Goal: Book appointment/travel/reservation

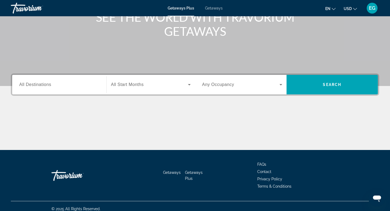
scroll to position [82, 0]
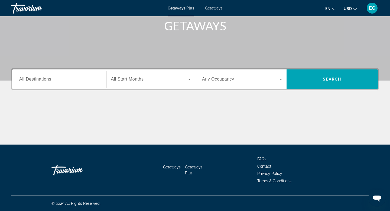
click at [33, 78] on span "All Destinations" at bounding box center [35, 79] width 32 height 5
click at [33, 78] on input "Destination All Destinations" at bounding box center [59, 79] width 80 height 7
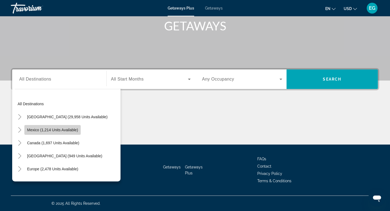
click at [36, 128] on span "Mexico (1,214 units available)" at bounding box center [52, 130] width 51 height 4
type input "**********"
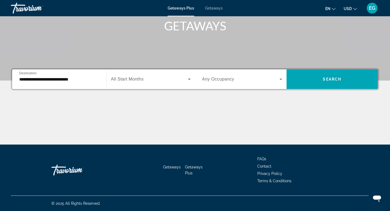
click at [136, 79] on span "All Start Months" at bounding box center [127, 79] width 33 height 5
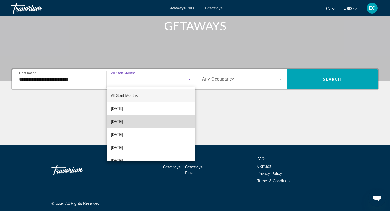
click at [123, 121] on span "[DATE]" at bounding box center [117, 121] width 12 height 7
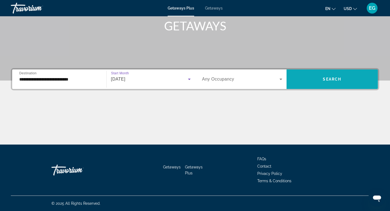
click at [332, 79] on span "Search" at bounding box center [332, 79] width 18 height 4
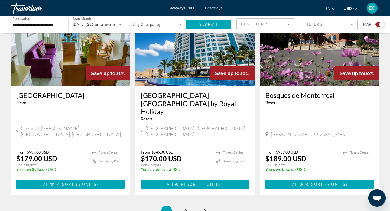
scroll to position [850, 0]
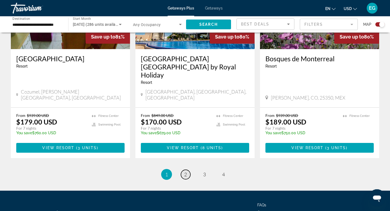
click at [186, 171] on span "2" at bounding box center [185, 174] width 3 height 6
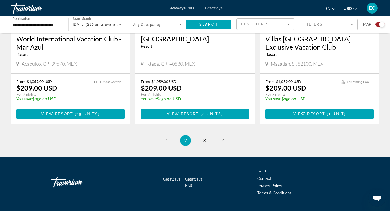
scroll to position [860, 0]
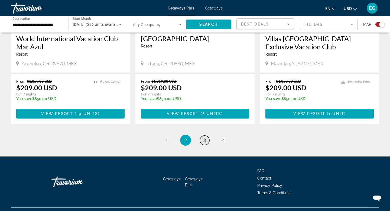
click at [205, 137] on span "3" at bounding box center [204, 140] width 3 height 6
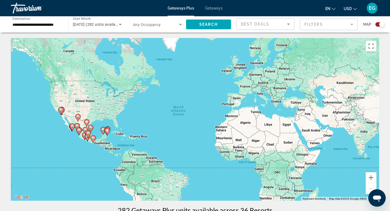
click at [214, 8] on span "Getaways" at bounding box center [214, 8] width 18 height 4
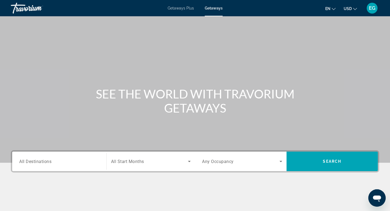
click at [47, 161] on span "All Destinations" at bounding box center [35, 160] width 32 height 5
click at [47, 161] on input "Destination All Destinations" at bounding box center [59, 161] width 80 height 7
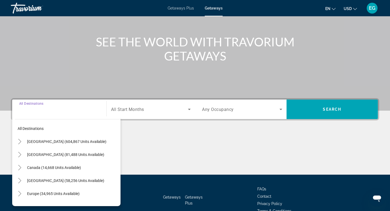
scroll to position [82, 0]
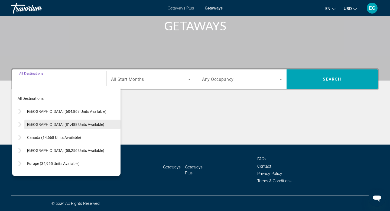
click at [32, 124] on span "[GEOGRAPHIC_DATA] (81,488 units available)" at bounding box center [65, 124] width 77 height 4
type input "**********"
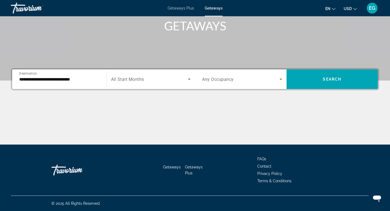
click at [131, 79] on span "All Start Months" at bounding box center [127, 79] width 33 height 5
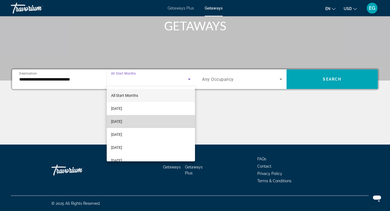
click at [120, 121] on span "[DATE]" at bounding box center [116, 121] width 11 height 7
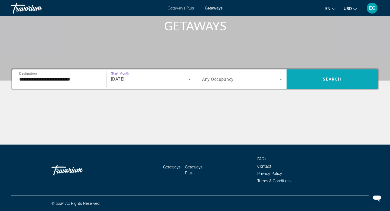
click at [337, 77] on span "Search" at bounding box center [332, 79] width 18 height 4
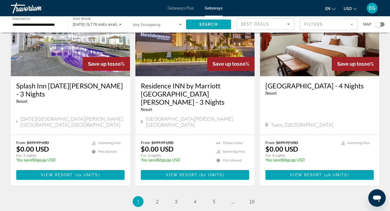
scroll to position [666, 0]
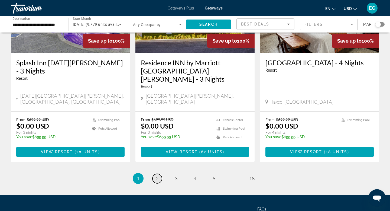
click at [157, 175] on span "2" at bounding box center [157, 178] width 3 height 6
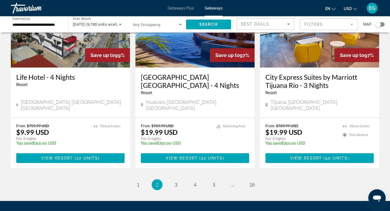
scroll to position [666, 0]
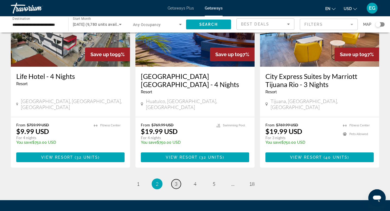
click at [176, 181] on span "3" at bounding box center [176, 184] width 3 height 6
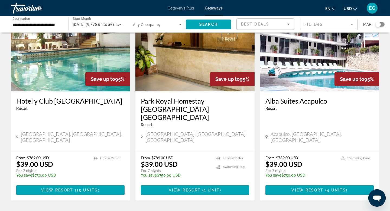
scroll to position [656, 0]
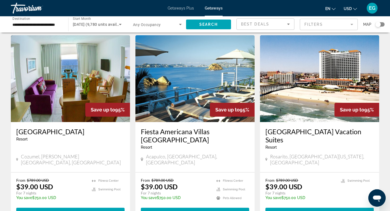
scroll to position [631, 0]
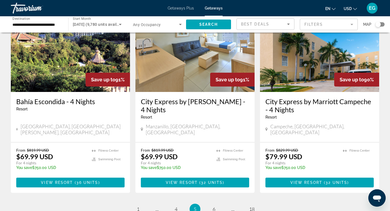
scroll to position [646, 0]
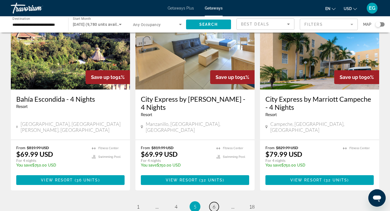
click at [215, 203] on span "6" at bounding box center [214, 206] width 3 height 6
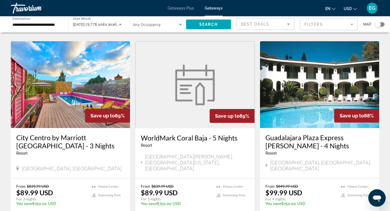
scroll to position [221, 0]
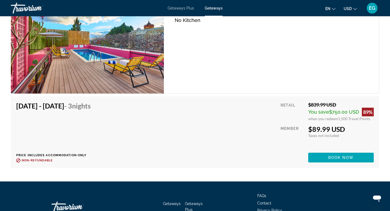
scroll to position [1136, 0]
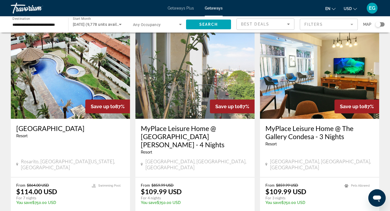
scroll to position [629, 0]
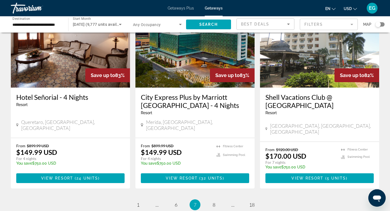
scroll to position [655, 0]
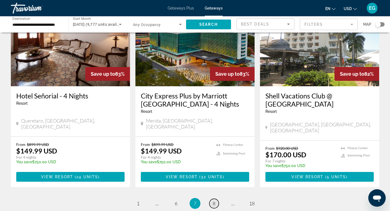
click at [213, 200] on span "8" at bounding box center [214, 203] width 3 height 6
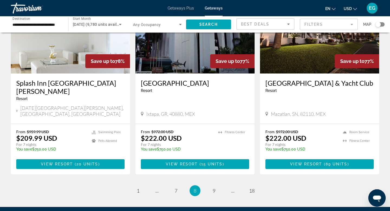
scroll to position [689, 0]
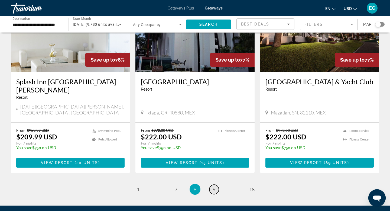
click at [215, 186] on span "9" at bounding box center [214, 189] width 3 height 6
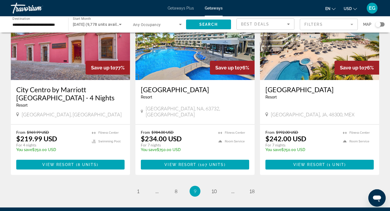
scroll to position [640, 0]
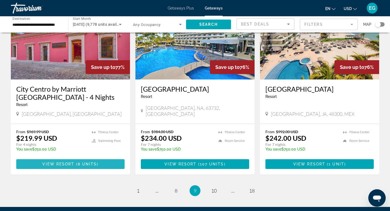
click at [67, 162] on span "View Resort" at bounding box center [58, 164] width 32 height 4
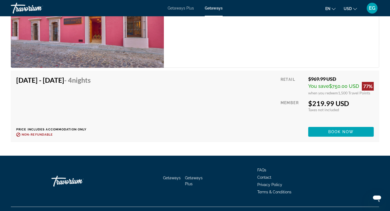
scroll to position [1136, 0]
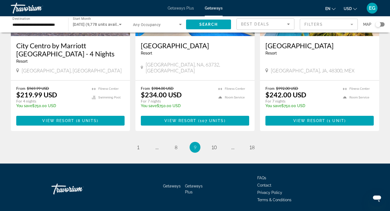
scroll to position [690, 0]
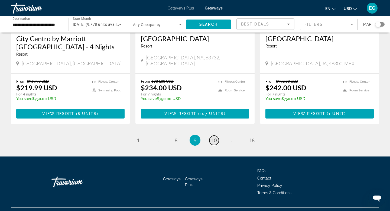
click at [213, 137] on span "10" at bounding box center [213, 140] width 5 height 6
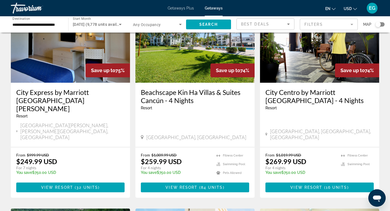
scroll to position [440, 0]
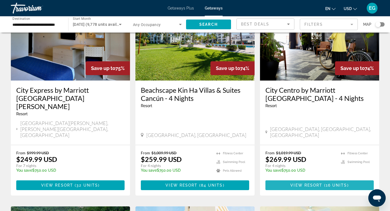
click at [314, 183] on span "View Resort" at bounding box center [306, 185] width 32 height 4
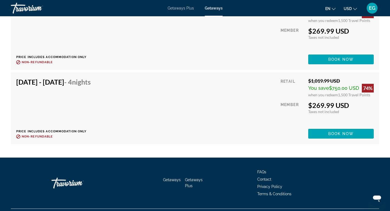
scroll to position [1357, 0]
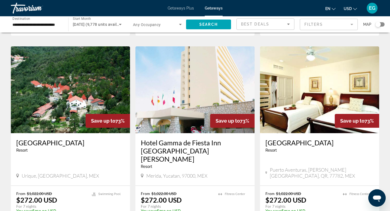
scroll to position [690, 0]
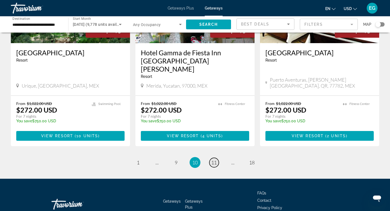
click at [216, 159] on span "11" at bounding box center [213, 162] width 5 height 6
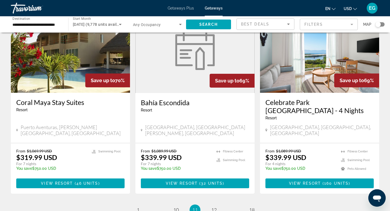
scroll to position [671, 0]
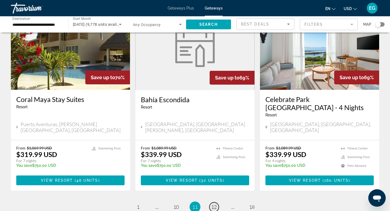
click at [216, 204] on span "12" at bounding box center [213, 207] width 5 height 6
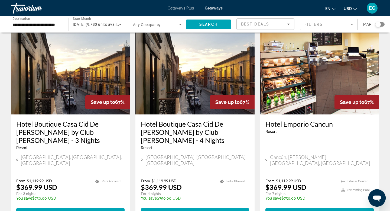
scroll to position [602, 0]
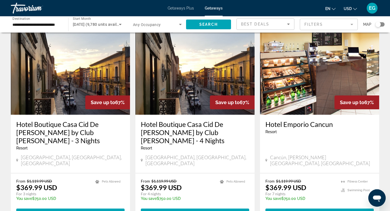
click at [186, 120] on h3 "Hotel Boutique Casa Cid De Leon by Club Latour - 4 Nights" at bounding box center [195, 132] width 108 height 24
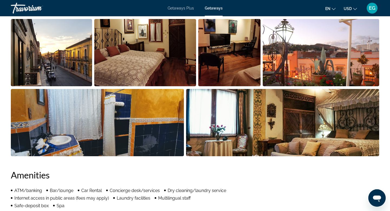
scroll to position [190, 0]
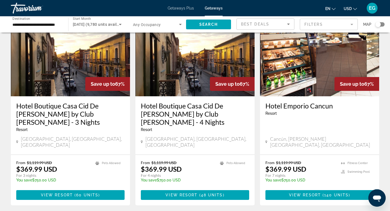
scroll to position [633, 0]
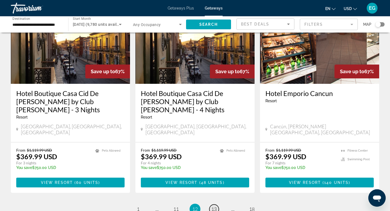
click at [215, 206] on span "13" at bounding box center [213, 209] width 5 height 6
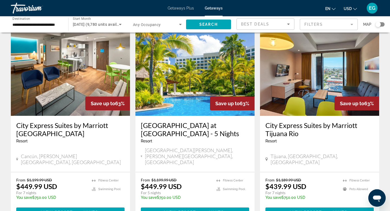
scroll to position [698, 0]
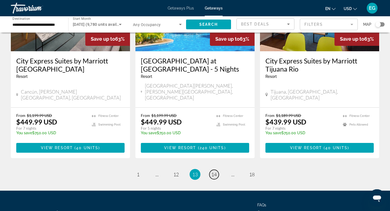
click at [216, 171] on span "14" at bounding box center [213, 174] width 5 height 6
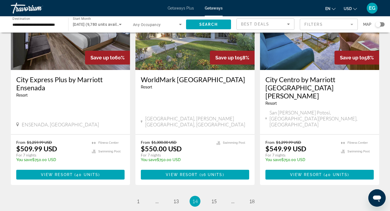
scroll to position [669, 0]
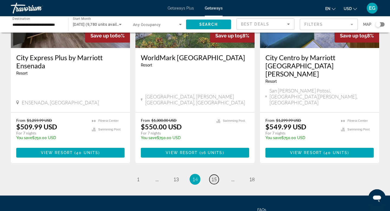
click at [213, 176] on span "15" at bounding box center [213, 179] width 5 height 6
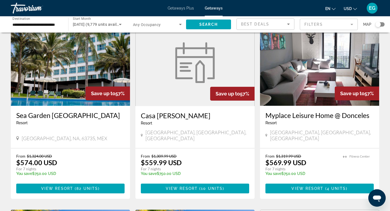
scroll to position [40, 0]
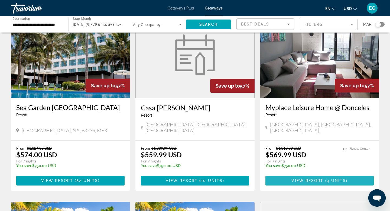
click at [314, 178] on span "View Resort" at bounding box center [307, 180] width 32 height 4
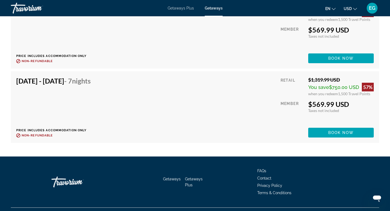
scroll to position [1010, 0]
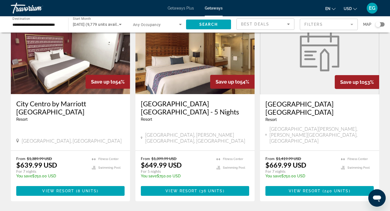
scroll to position [640, 0]
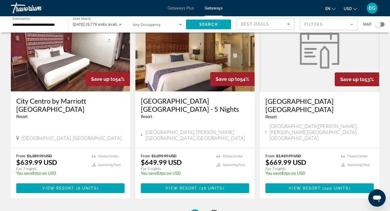
click at [217, 210] on link "page 16" at bounding box center [213, 214] width 9 height 9
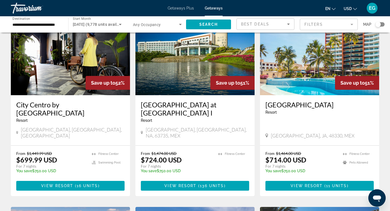
scroll to position [241, 0]
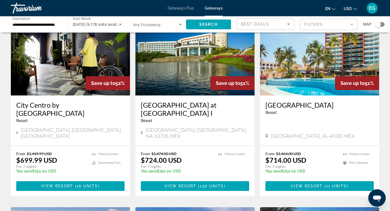
click at [71, 101] on h3 "City Centro by Marriott Ciudad de México" at bounding box center [70, 109] width 108 height 16
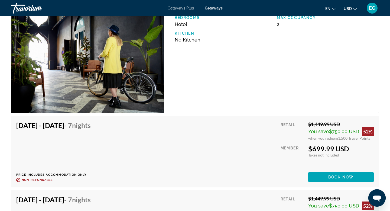
scroll to position [1369, 0]
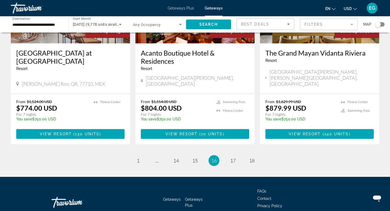
scroll to position [698, 0]
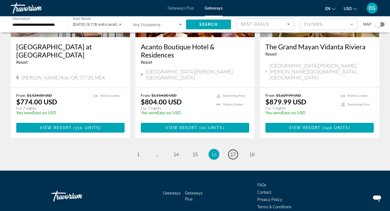
click at [233, 151] on span "17" at bounding box center [232, 154] width 5 height 6
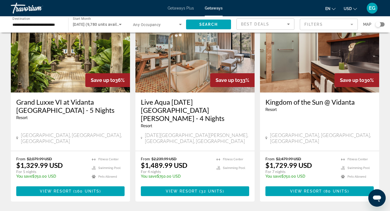
scroll to position [663, 0]
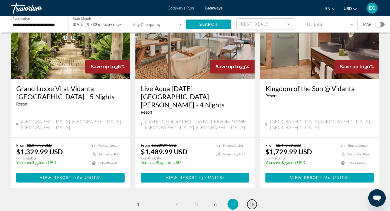
click at [253, 201] on span "18" at bounding box center [251, 204] width 5 height 6
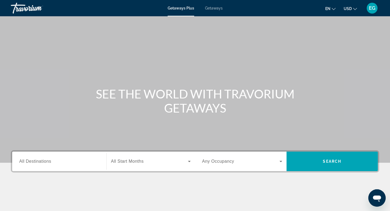
click at [37, 161] on span "All Destinations" at bounding box center [35, 161] width 32 height 5
click at [37, 161] on input "Destination All Destinations" at bounding box center [59, 161] width 80 height 7
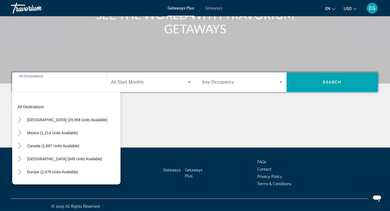
scroll to position [82, 0]
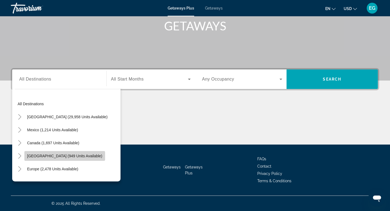
click at [38, 155] on span "[GEOGRAPHIC_DATA] (949 units available)" at bounding box center [64, 156] width 75 height 4
type input "**********"
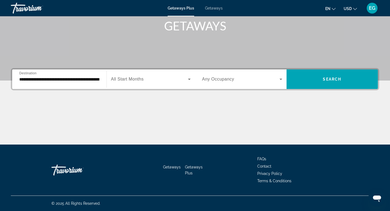
click at [132, 80] on span "All Start Months" at bounding box center [127, 79] width 33 height 5
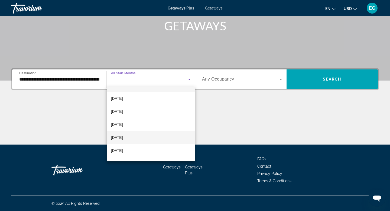
scroll to position [10, 0]
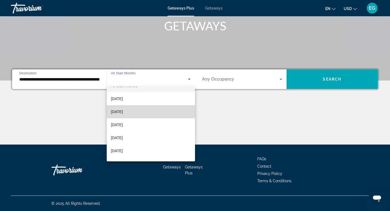
click at [117, 111] on span "[DATE]" at bounding box center [117, 111] width 12 height 7
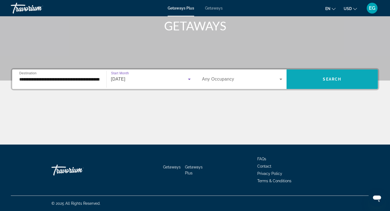
click at [336, 79] on span "Search" at bounding box center [332, 79] width 18 height 4
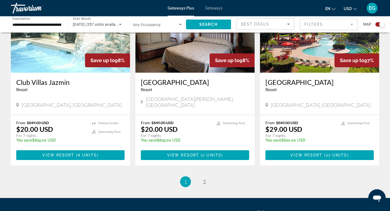
scroll to position [809, 0]
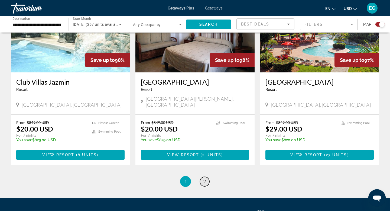
click at [206, 178] on span "2" at bounding box center [204, 181] width 3 height 6
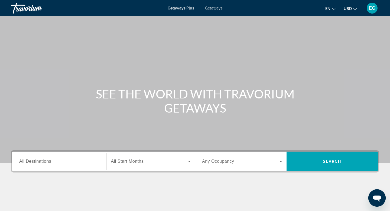
click at [213, 9] on span "Getaways" at bounding box center [214, 8] width 18 height 4
click at [35, 162] on span "All Destinations" at bounding box center [35, 161] width 32 height 5
click at [35, 162] on input "Destination All Destinations" at bounding box center [59, 161] width 80 height 7
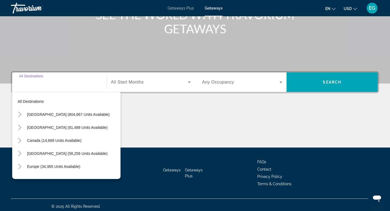
scroll to position [82, 0]
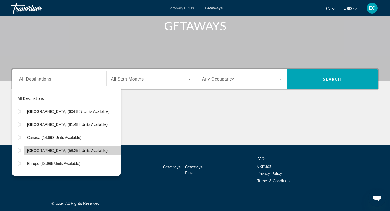
click at [38, 151] on span "[GEOGRAPHIC_DATA] (58,256 units available)" at bounding box center [67, 150] width 80 height 4
type input "**********"
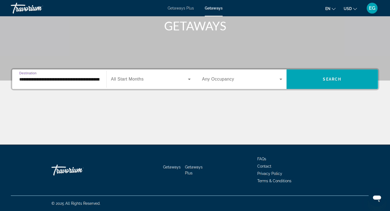
click at [134, 79] on span "All Start Months" at bounding box center [127, 79] width 33 height 5
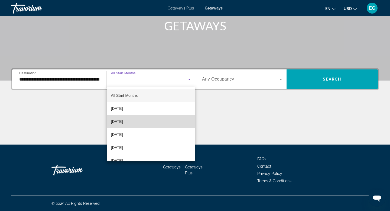
click at [121, 122] on span "[DATE]" at bounding box center [117, 121] width 12 height 7
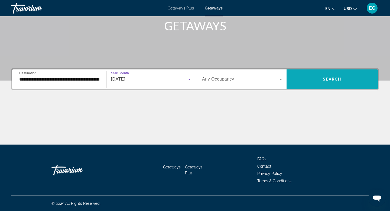
click at [338, 79] on span "Search" at bounding box center [332, 79] width 18 height 4
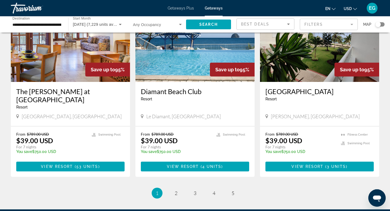
scroll to position [674, 0]
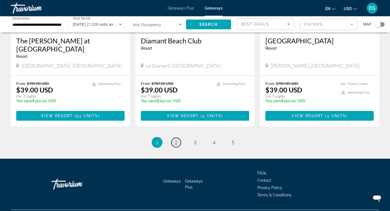
click at [176, 139] on span "2" at bounding box center [176, 142] width 3 height 6
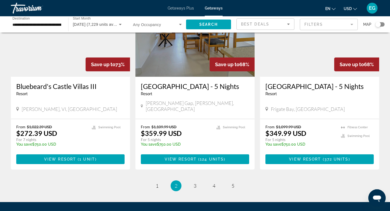
scroll to position [638, 0]
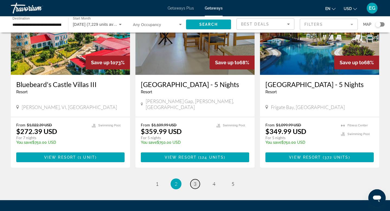
click at [195, 181] on span "3" at bounding box center [195, 184] width 3 height 6
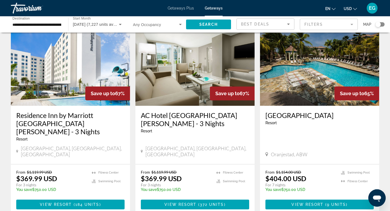
scroll to position [33, 0]
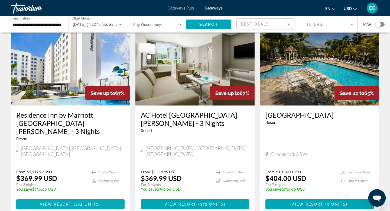
click at [64, 202] on span "View Resort" at bounding box center [56, 204] width 32 height 4
